Goal: Check status

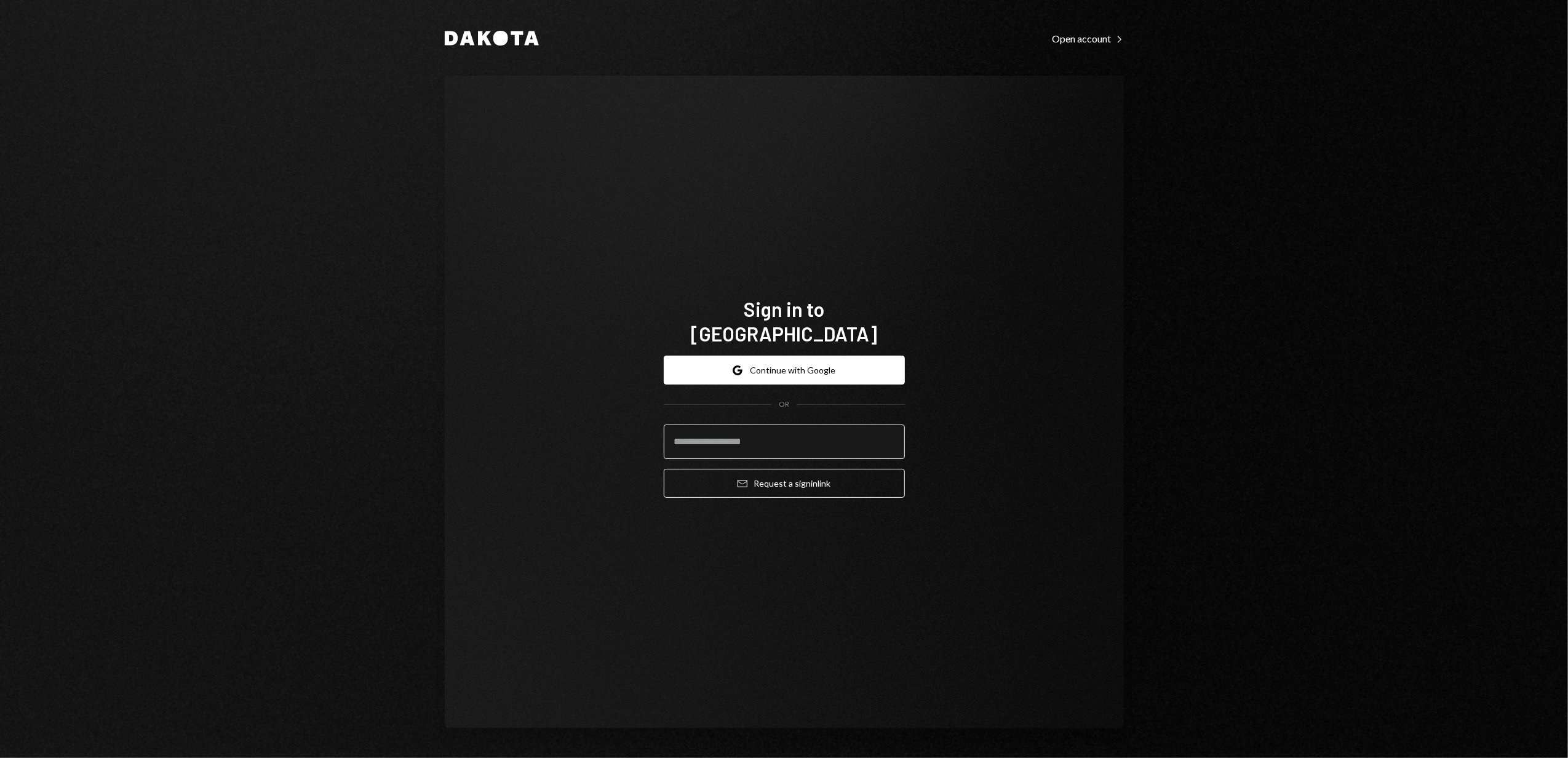
click at [764, 434] on input "email" at bounding box center [784, 441] width 241 height 35
type input "**********"
click at [776, 470] on button "Email Request a sign in link" at bounding box center [784, 483] width 241 height 29
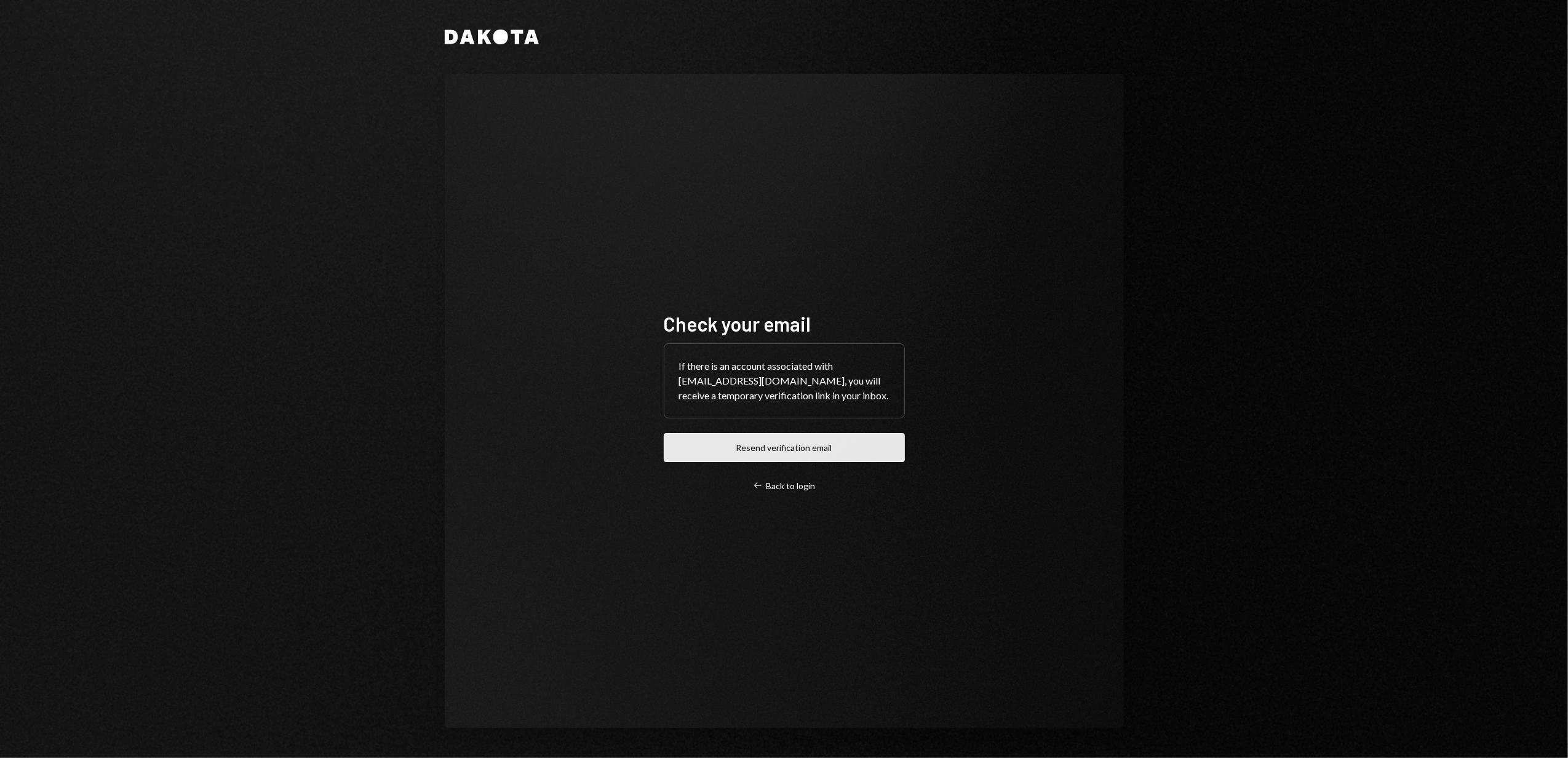
click at [776, 451] on button "Resend verification email" at bounding box center [784, 448] width 241 height 29
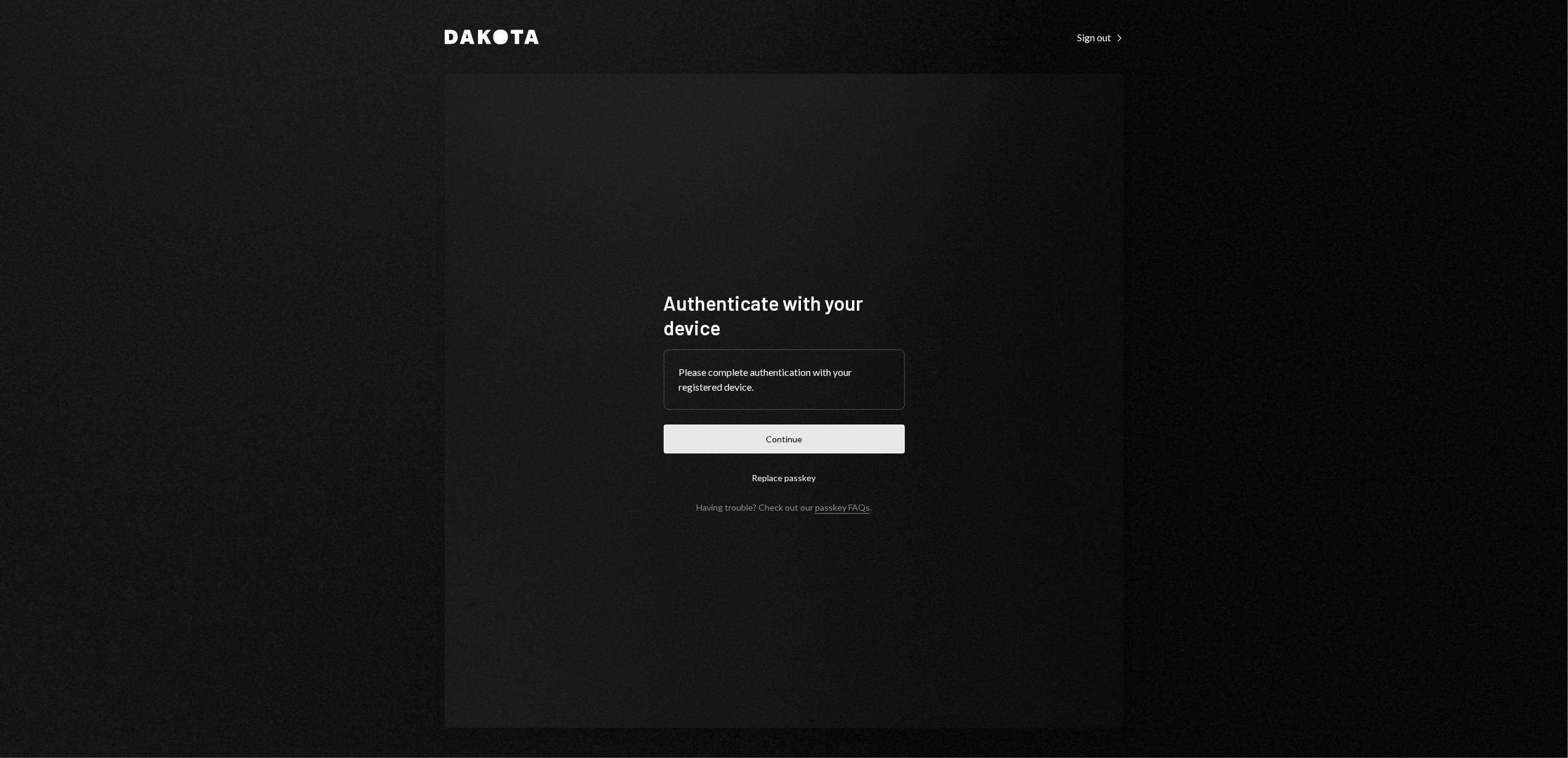
click at [787, 444] on button "Continue" at bounding box center [784, 439] width 241 height 29
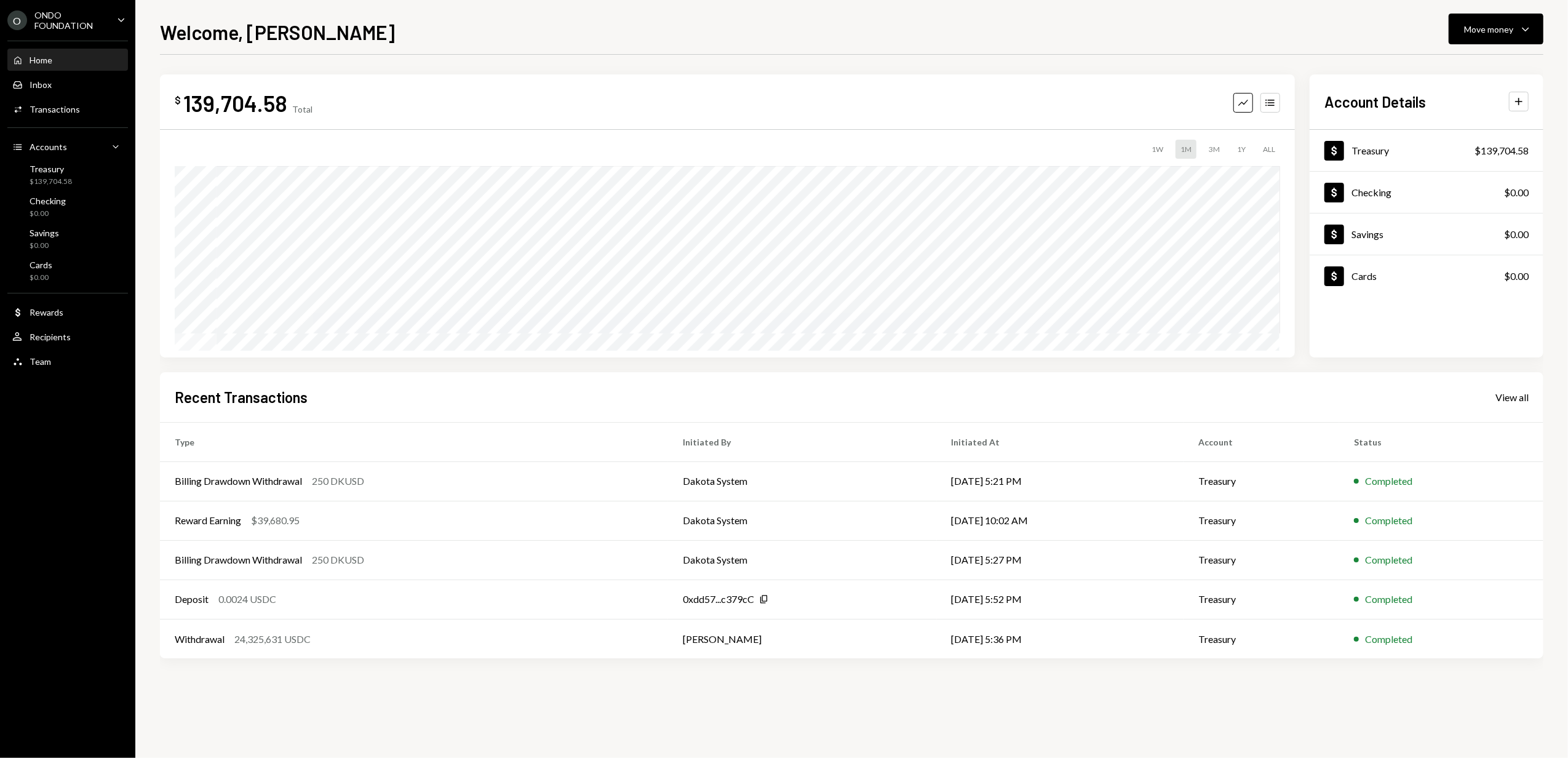
click at [87, 24] on div "ONDO FOUNDATION" at bounding box center [71, 20] width 73 height 21
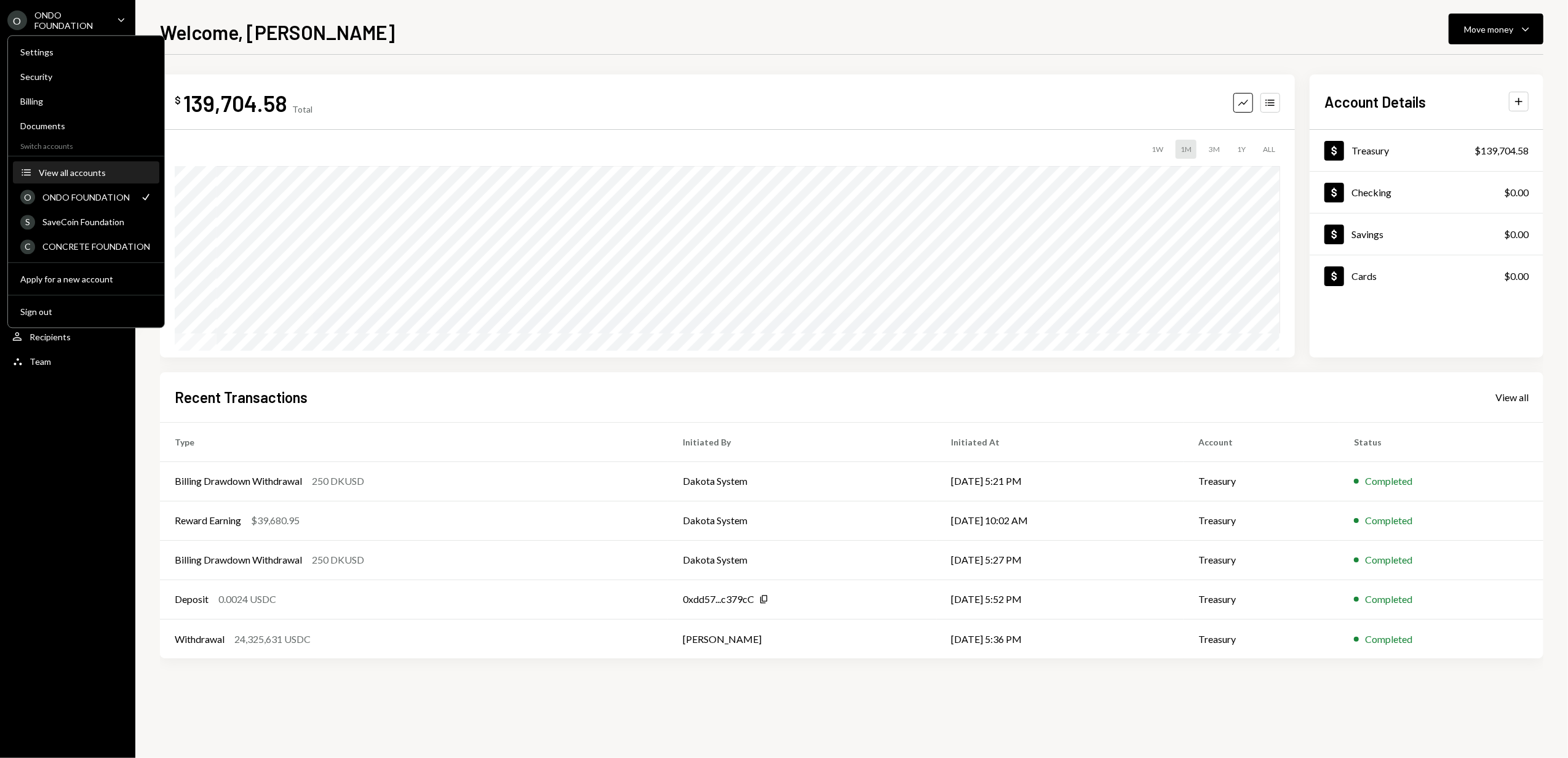
click at [54, 169] on div "View all accounts" at bounding box center [95, 172] width 113 height 10
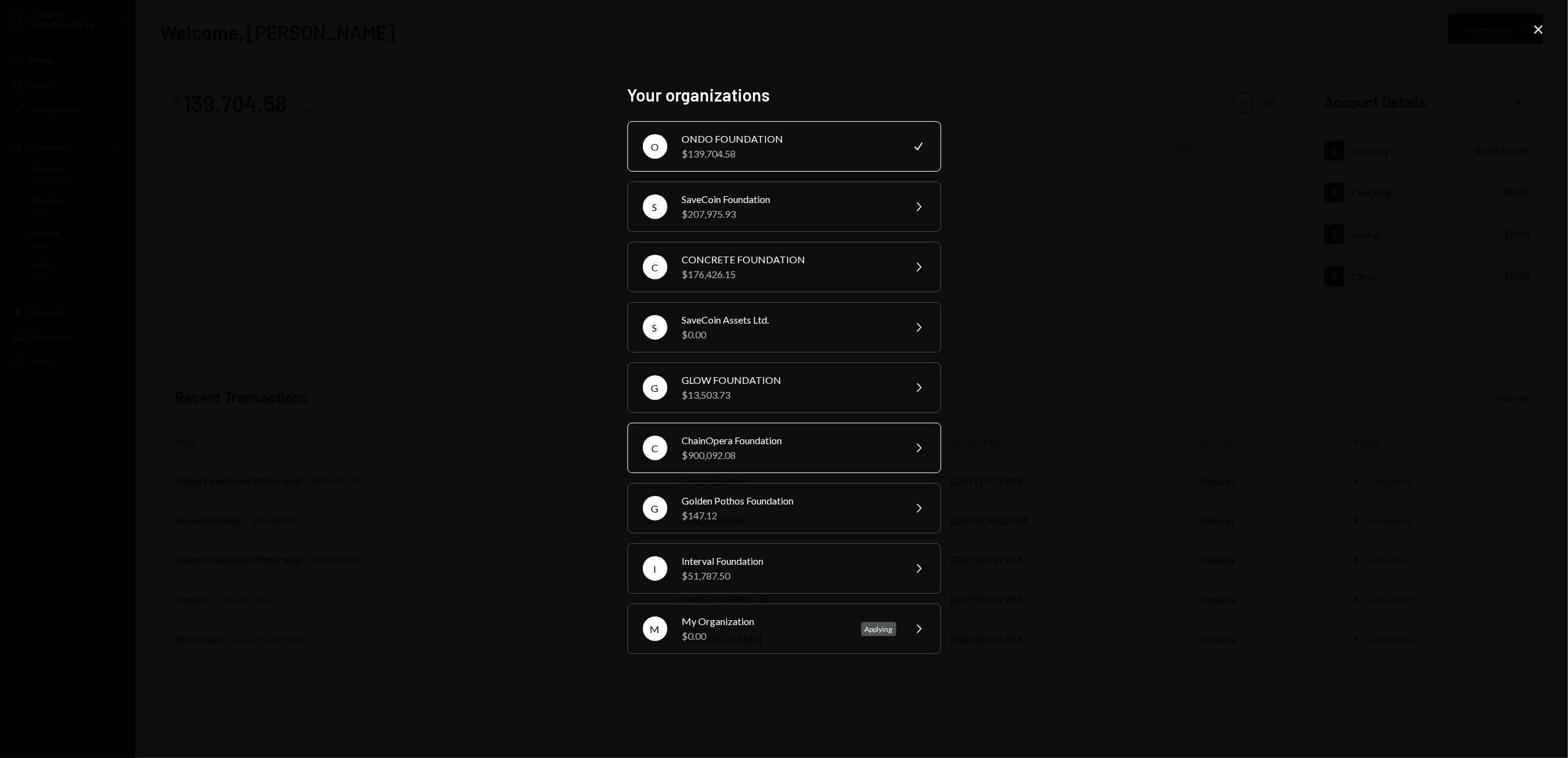
click at [732, 440] on div "ChainOpera Foundation" at bounding box center [789, 440] width 214 height 14
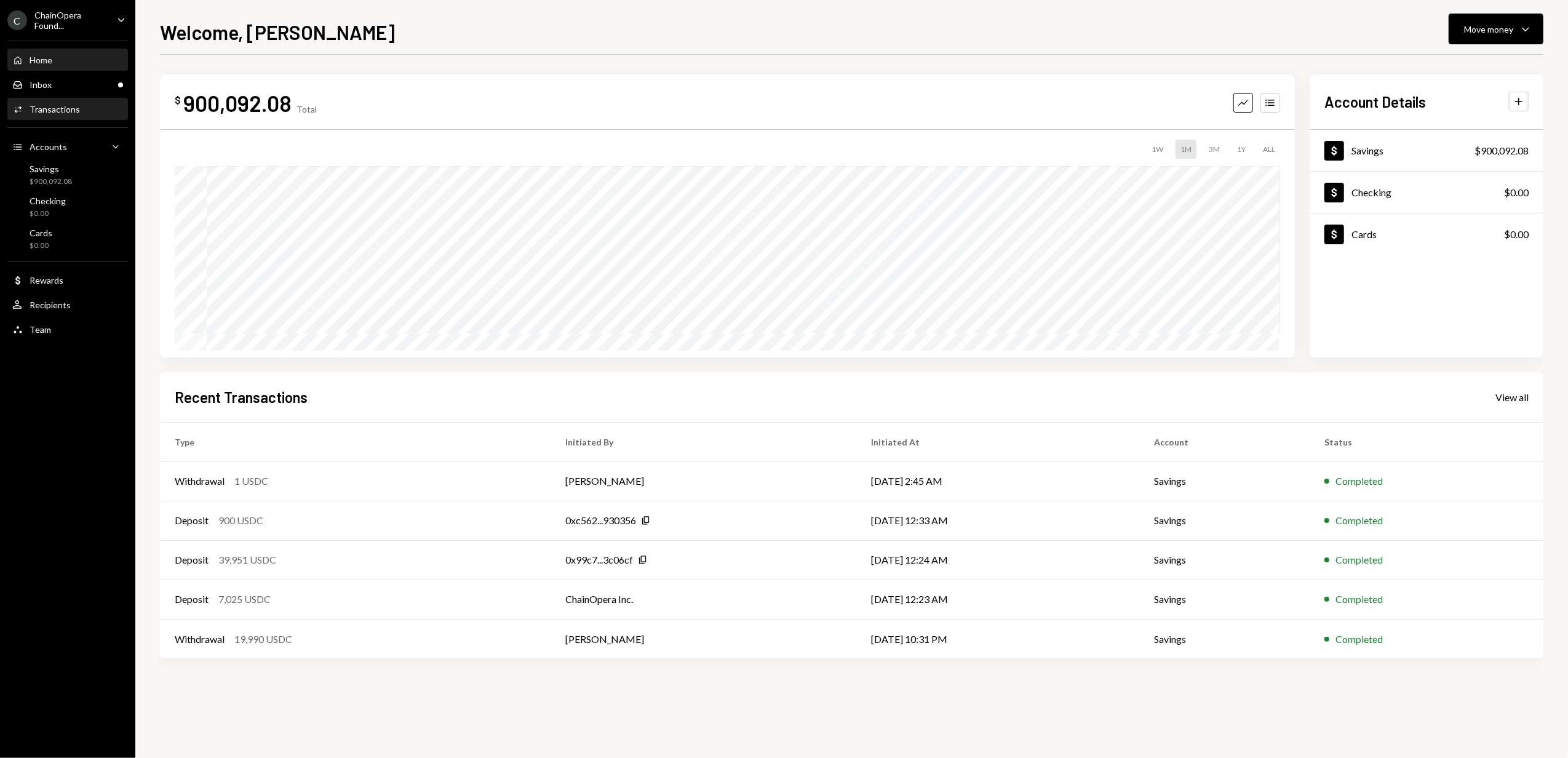
click at [48, 109] on div "Transactions" at bounding box center [55, 109] width 51 height 10
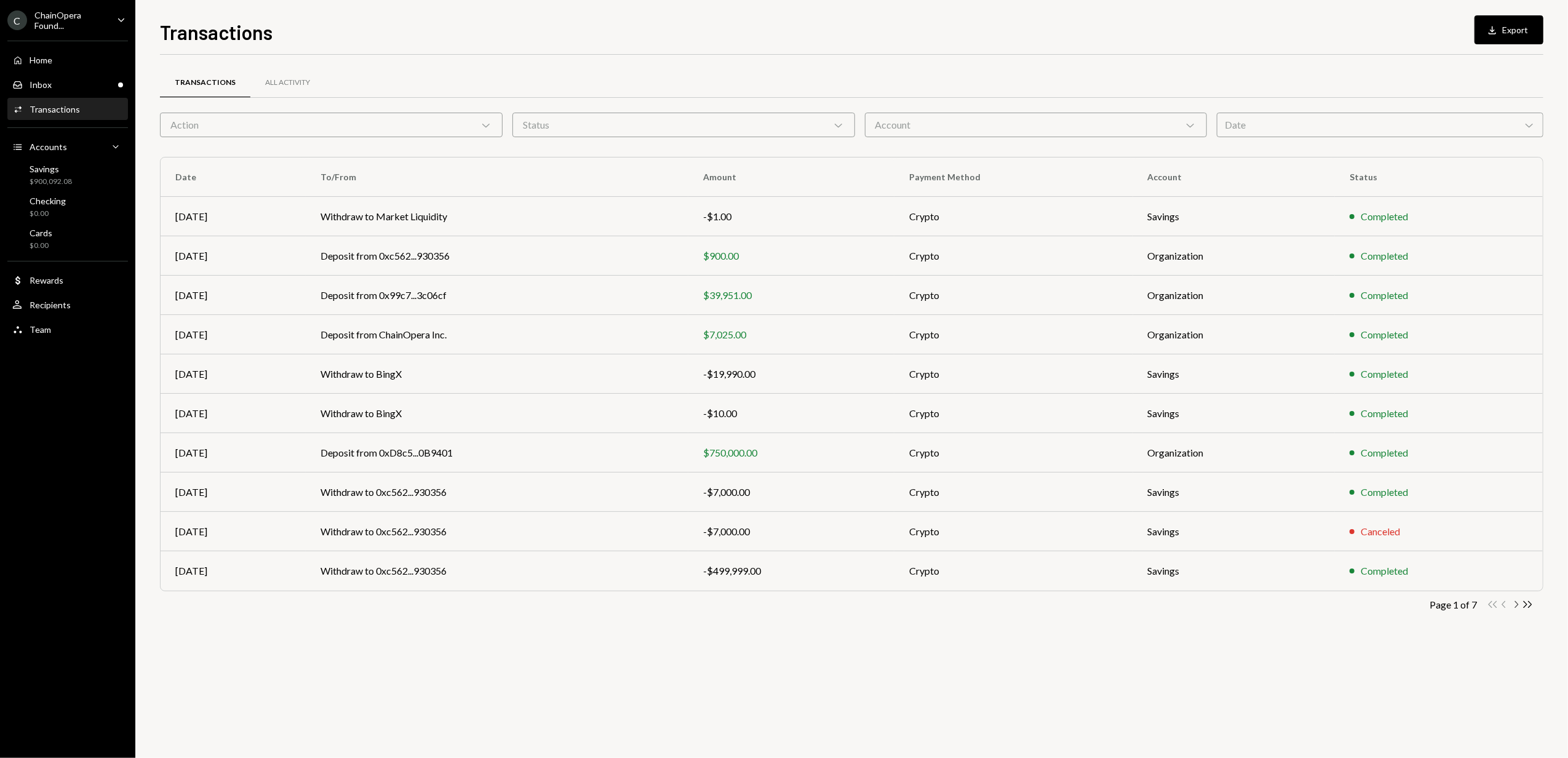
click at [1517, 604] on icon "Chevron Right" at bounding box center [1516, 605] width 12 height 12
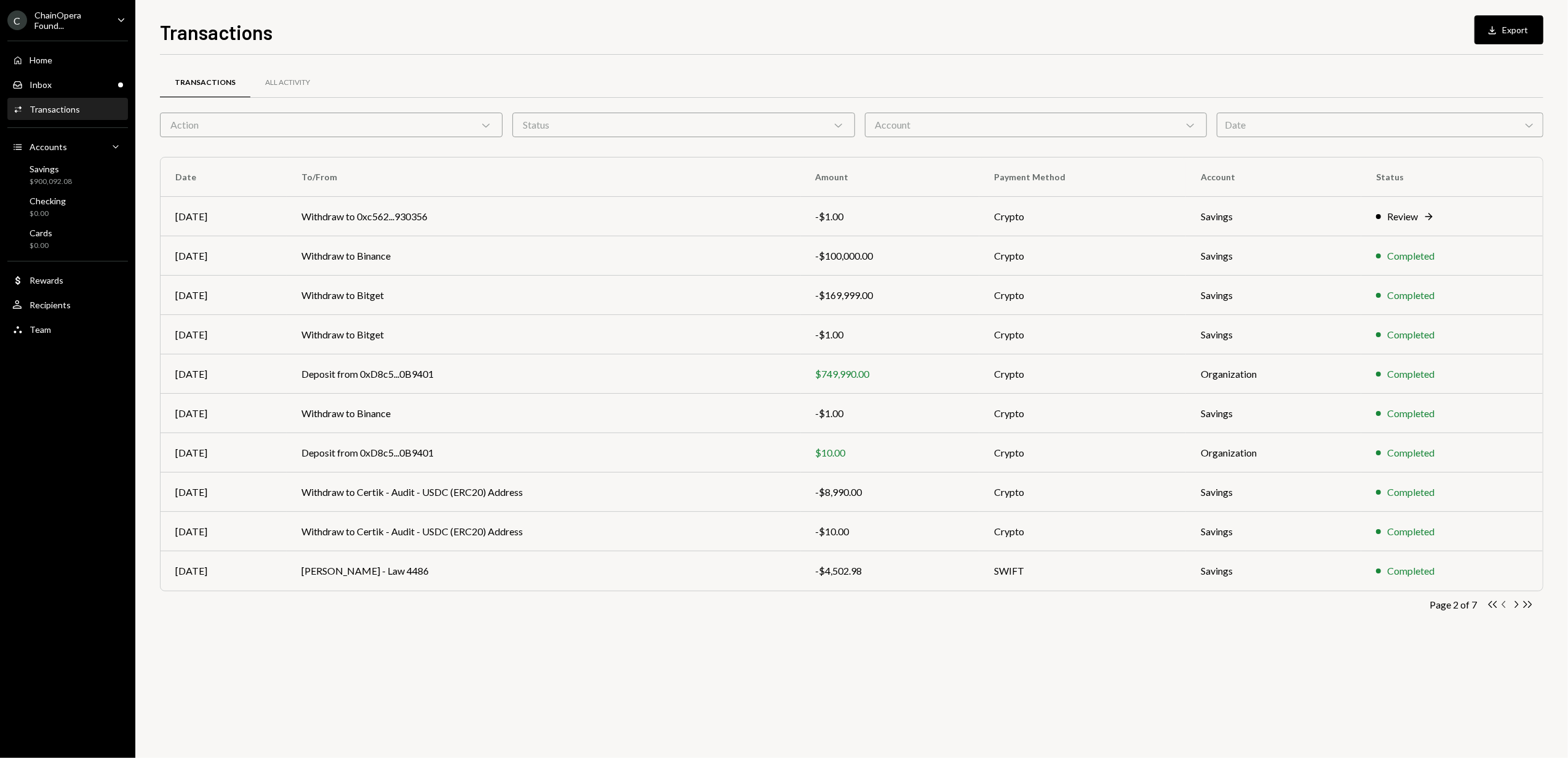
click at [1501, 601] on icon "Chevron Left" at bounding box center [1505, 605] width 12 height 12
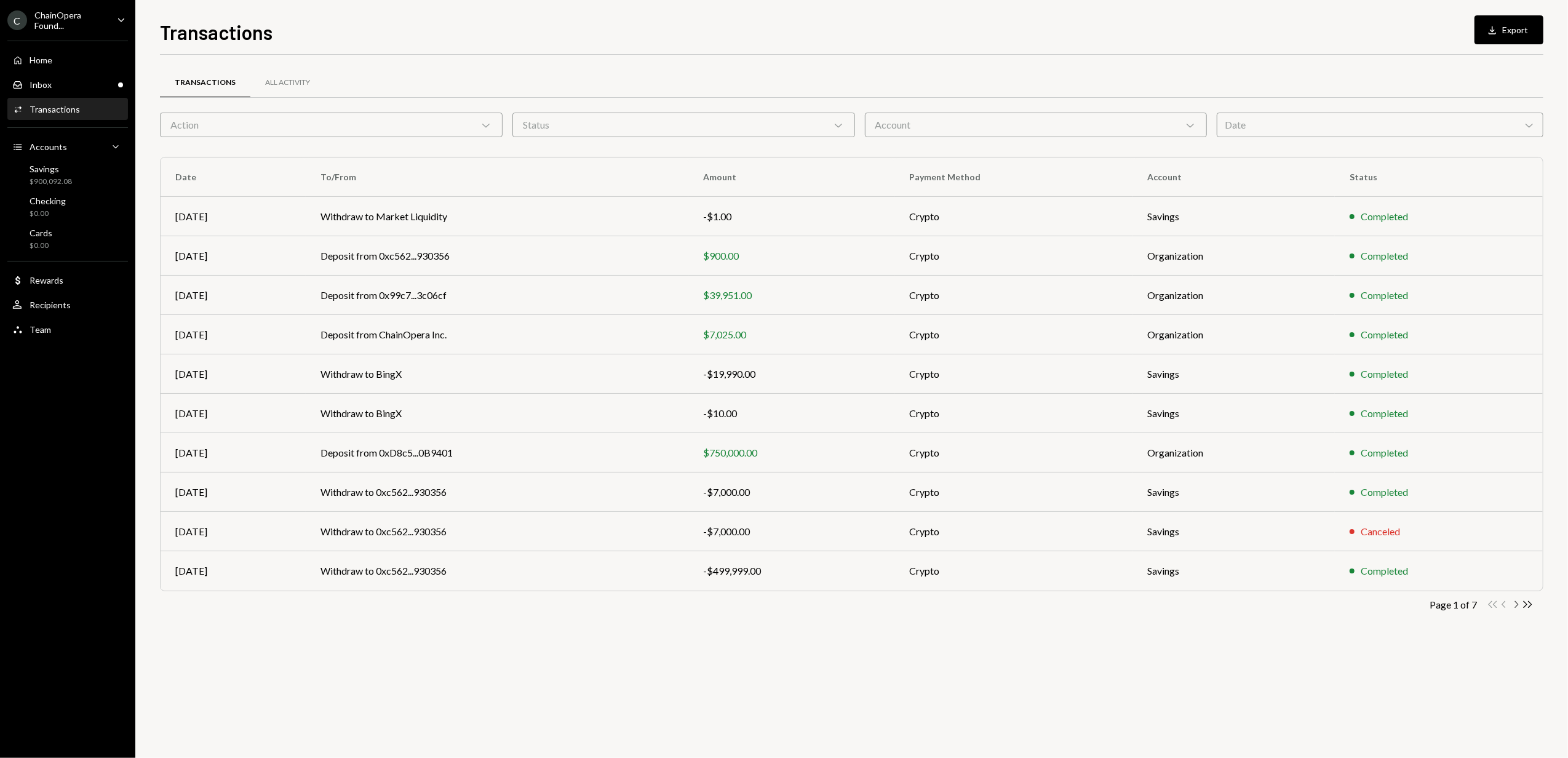
click at [1517, 608] on icon "Chevron Right" at bounding box center [1516, 605] width 12 height 12
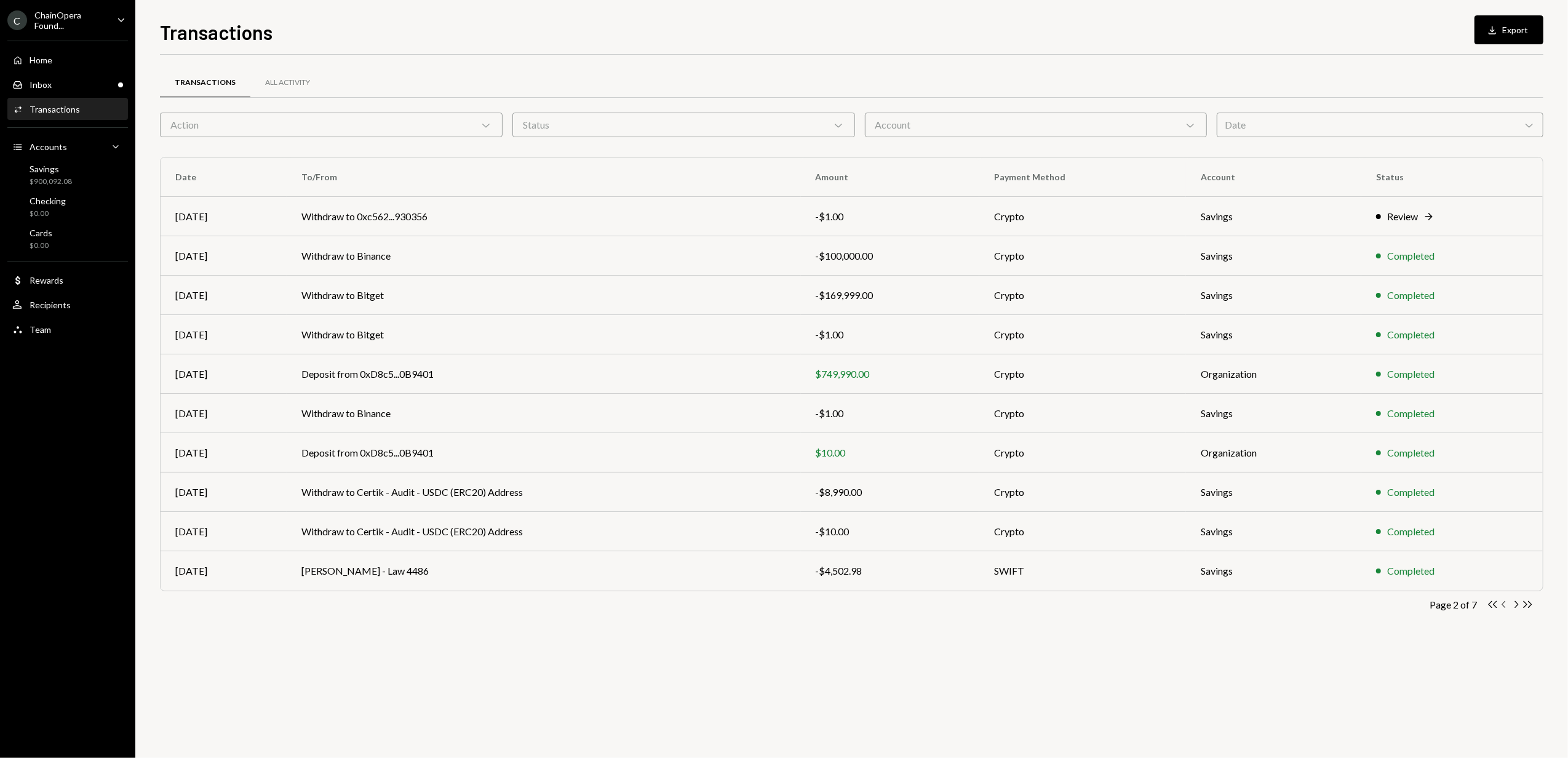
click at [1505, 604] on icon "Chevron Left" at bounding box center [1505, 605] width 12 height 12
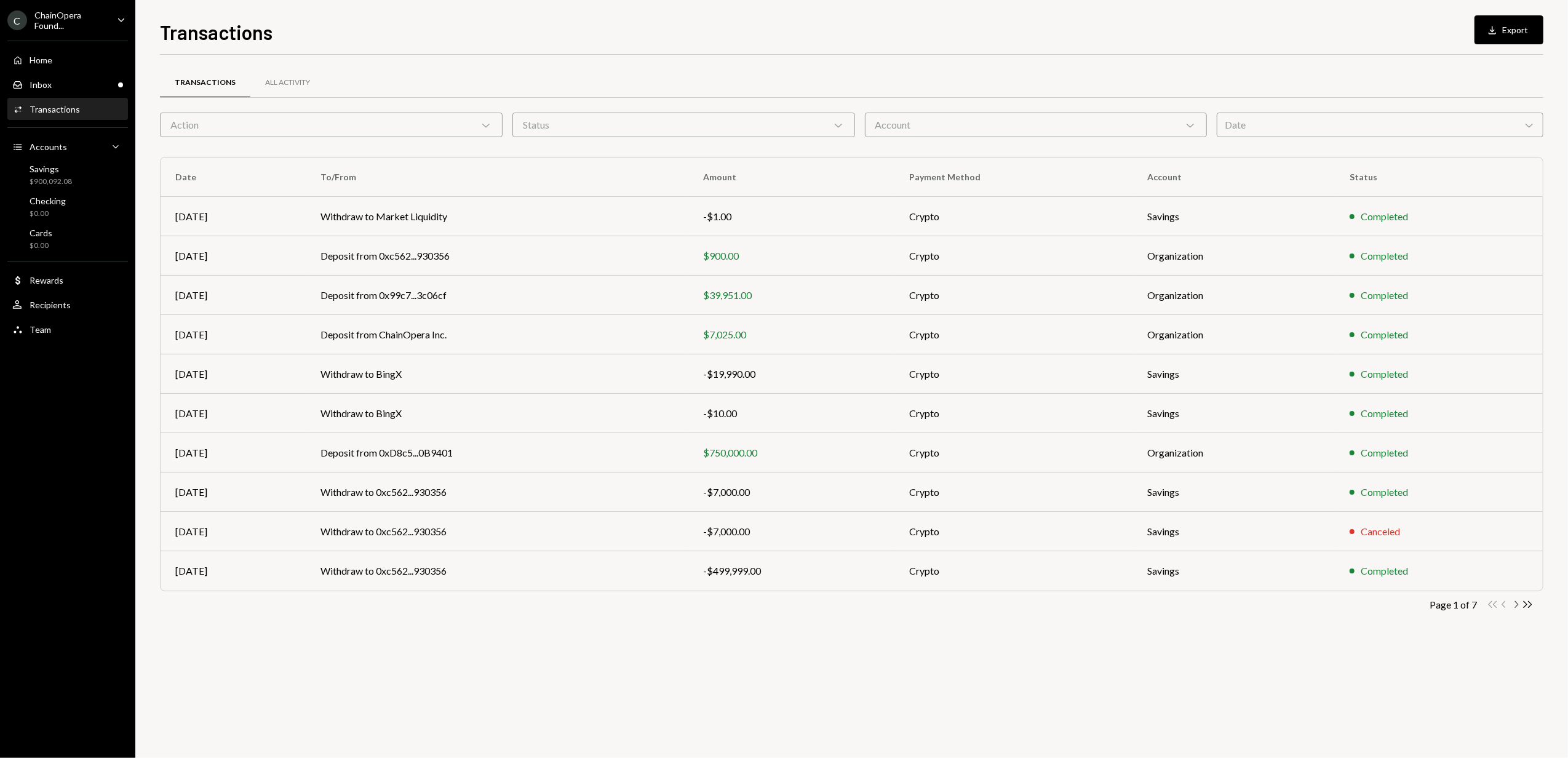
click at [1516, 608] on icon "button" at bounding box center [1517, 604] width 3 height 7
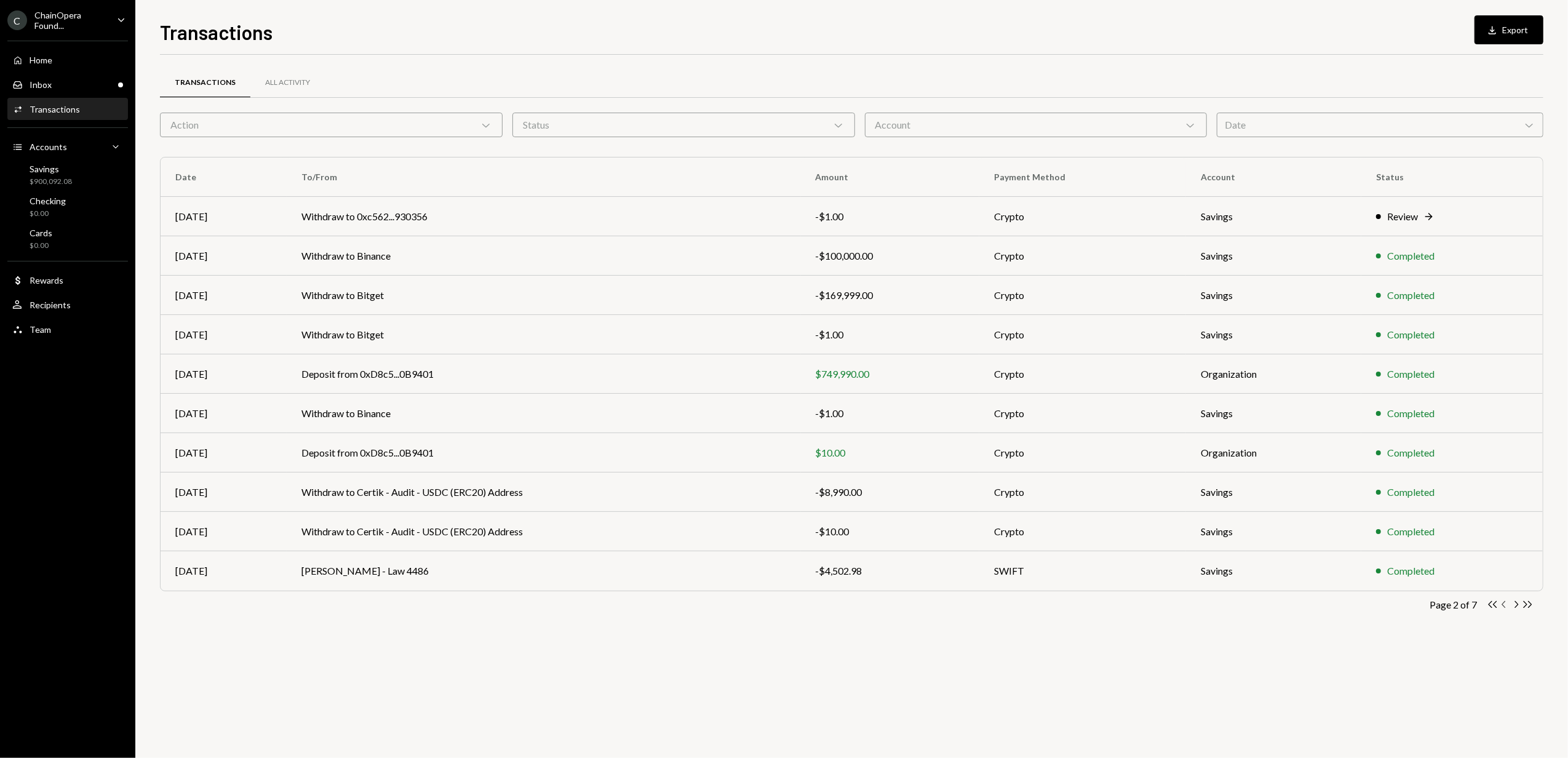
click at [1506, 606] on icon "Chevron Left" at bounding box center [1505, 605] width 12 height 12
